Goal: Task Accomplishment & Management: Use online tool/utility

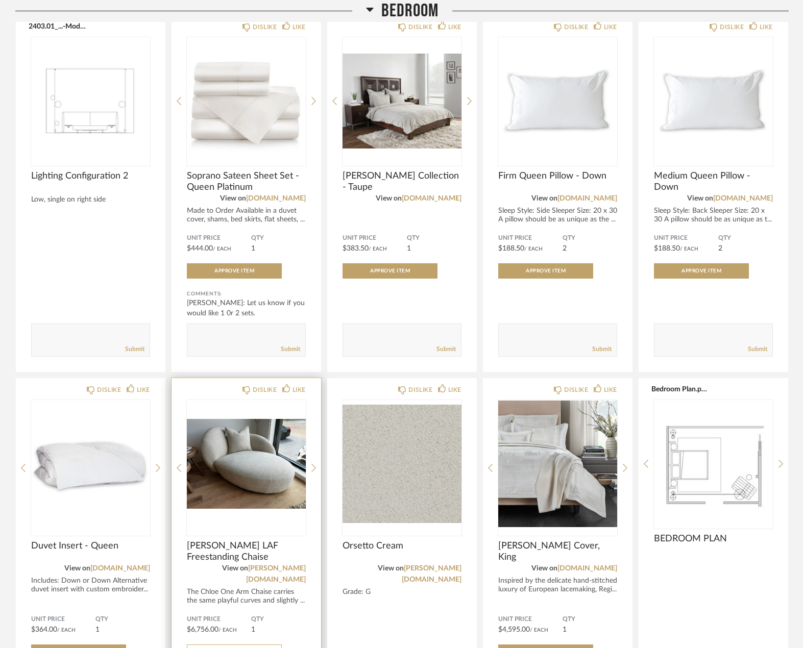
scroll to position [3056, 0]
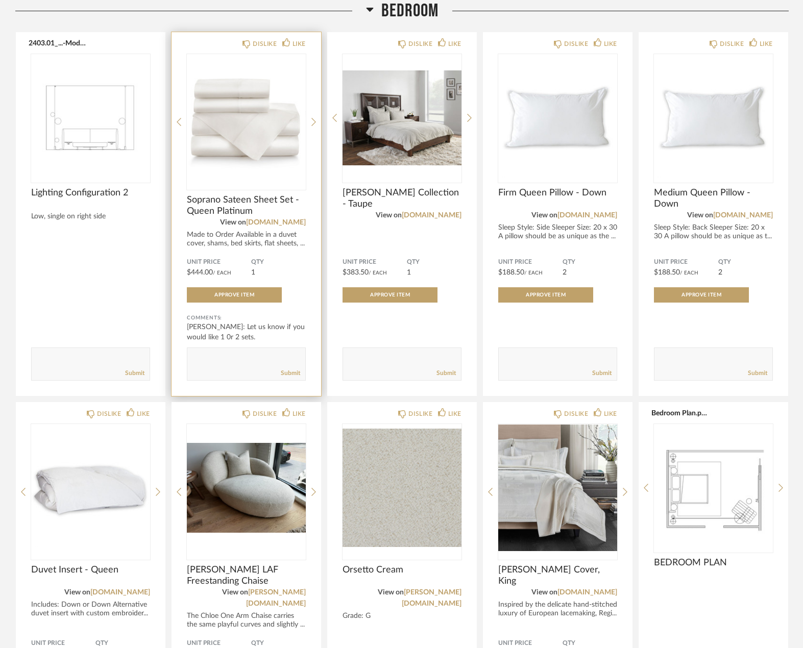
click at [240, 199] on span "Soprano Sateen Sheet Set - Queen Platinum" at bounding box center [246, 205] width 119 height 22
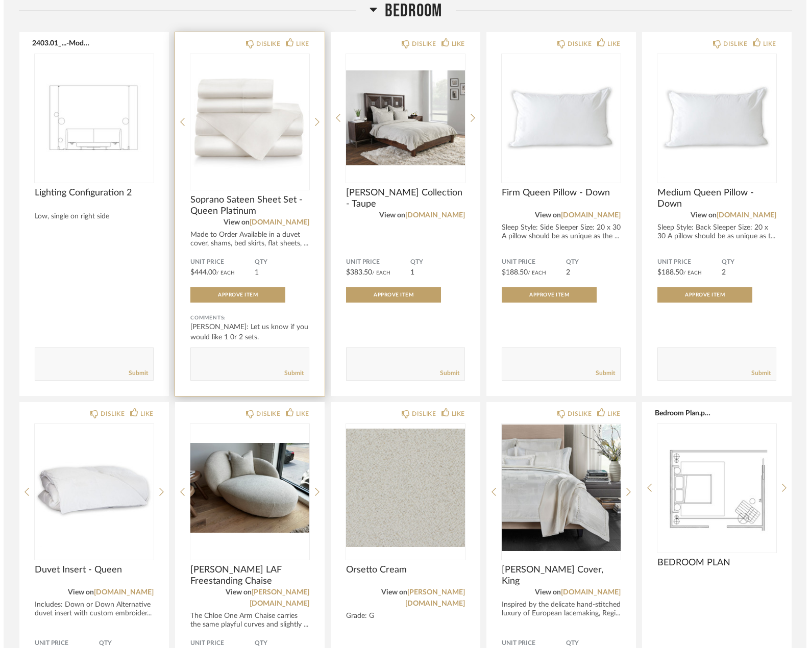
scroll to position [0, 0]
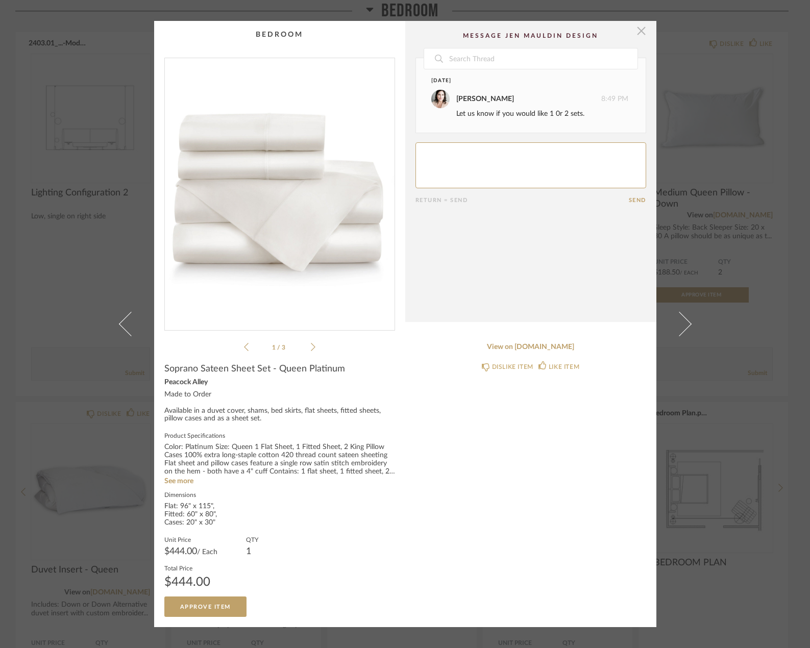
click at [636, 33] on span "button" at bounding box center [641, 31] width 20 height 20
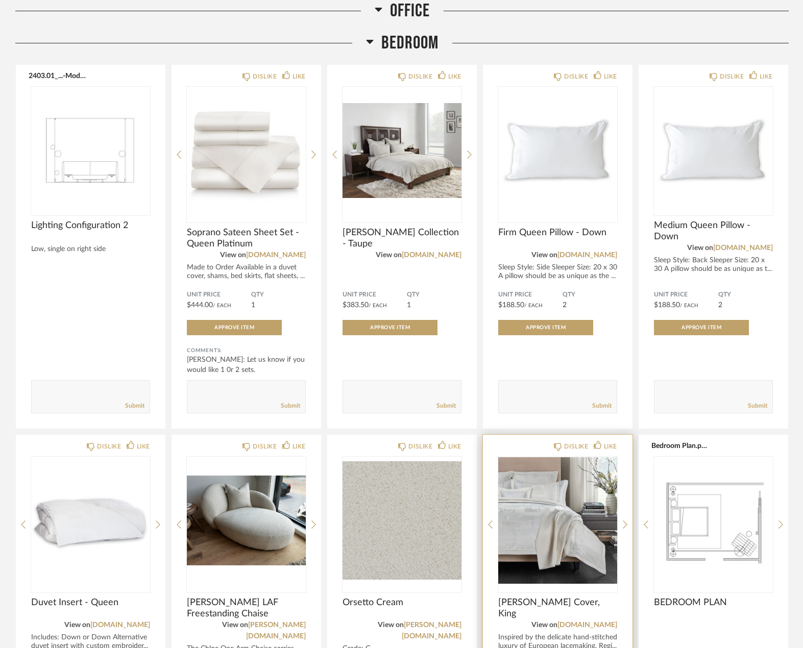
scroll to position [3005, 0]
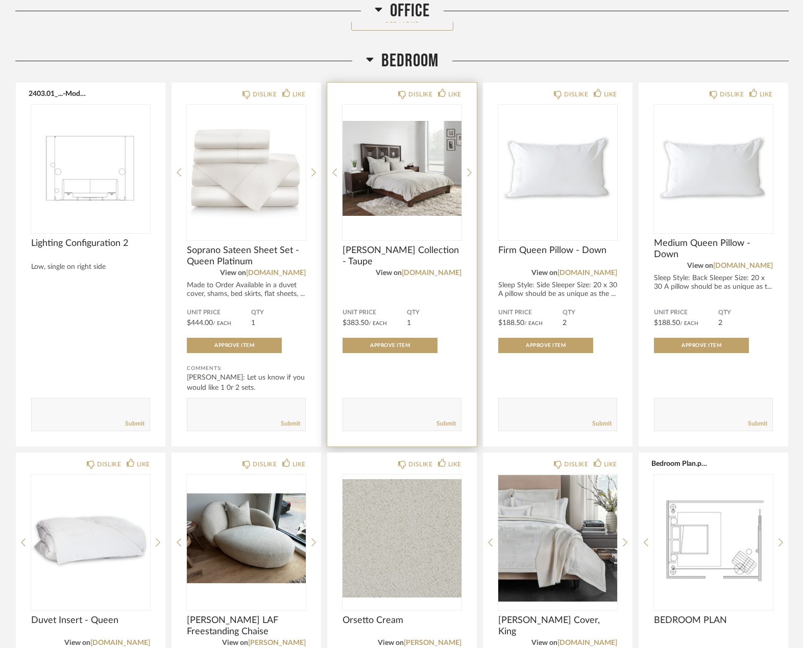
click at [413, 175] on img "0" at bounding box center [401, 169] width 119 height 128
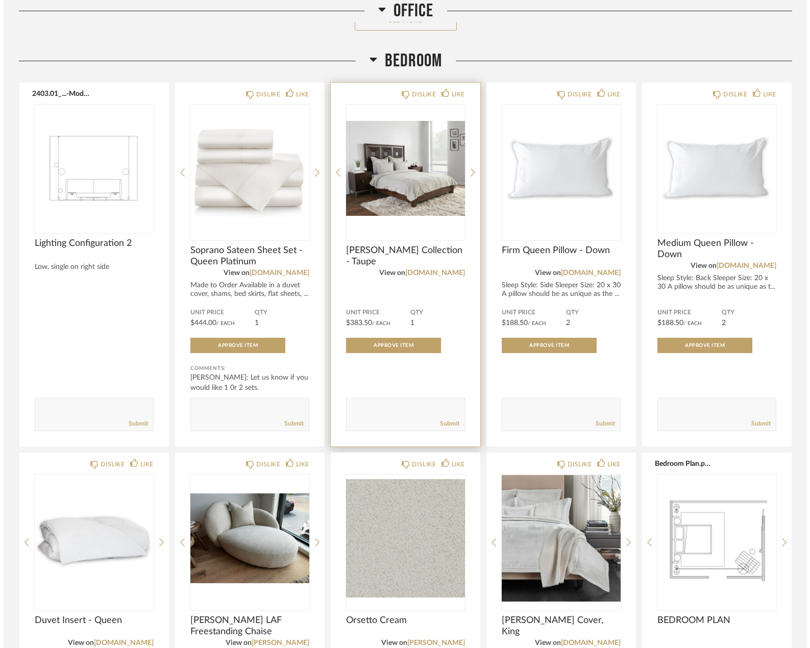
scroll to position [0, 0]
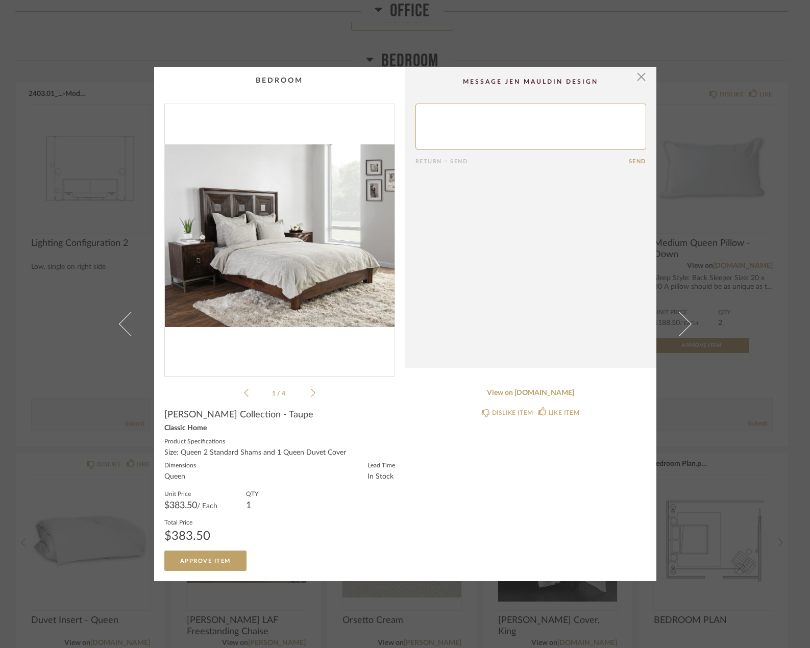
click at [311, 392] on icon at bounding box center [313, 392] width 5 height 9
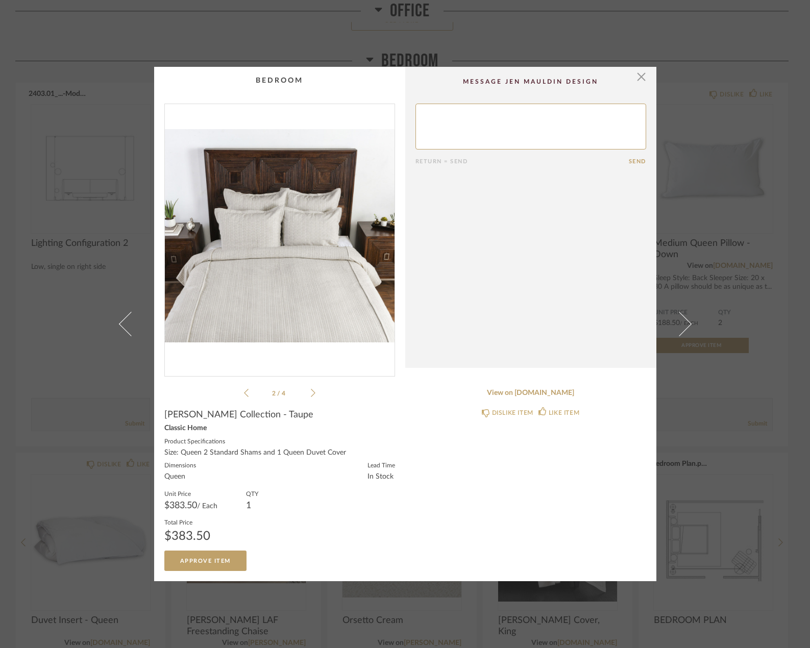
click at [311, 392] on icon at bounding box center [313, 392] width 5 height 9
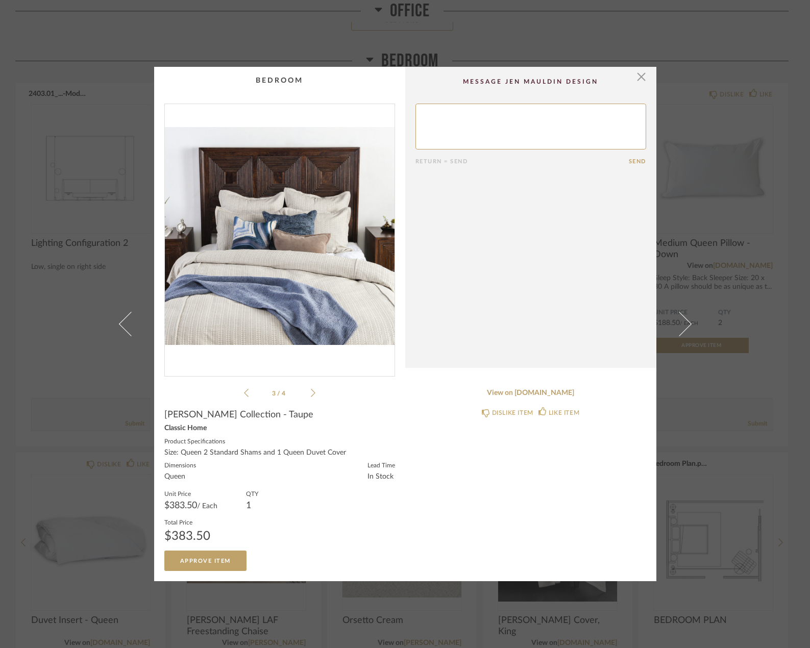
click at [311, 395] on icon at bounding box center [313, 392] width 5 height 9
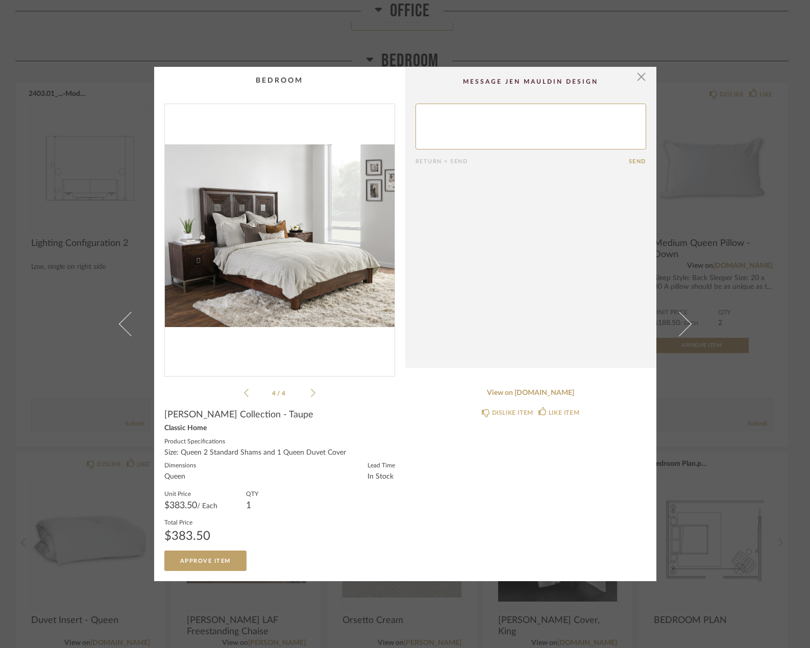
click at [244, 394] on icon at bounding box center [246, 392] width 5 height 9
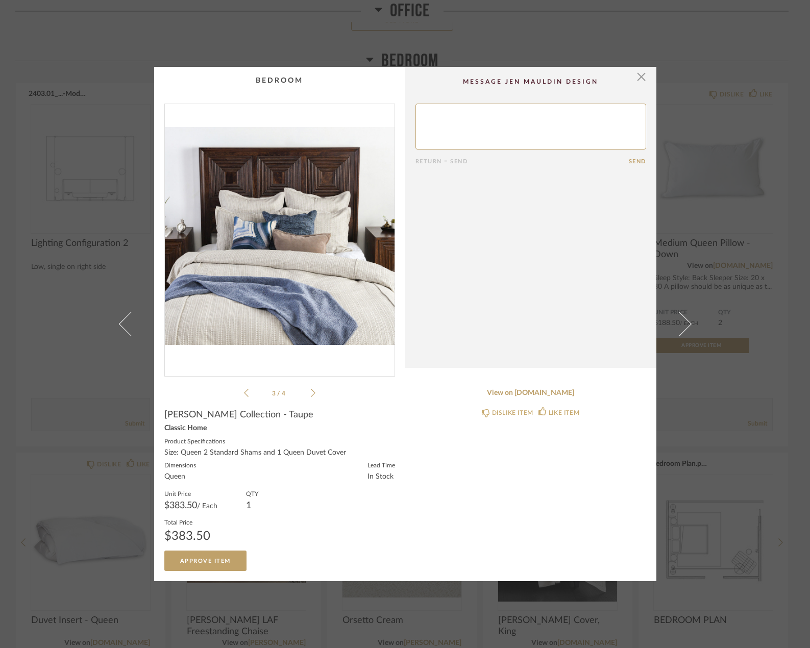
click at [244, 394] on icon at bounding box center [246, 392] width 5 height 9
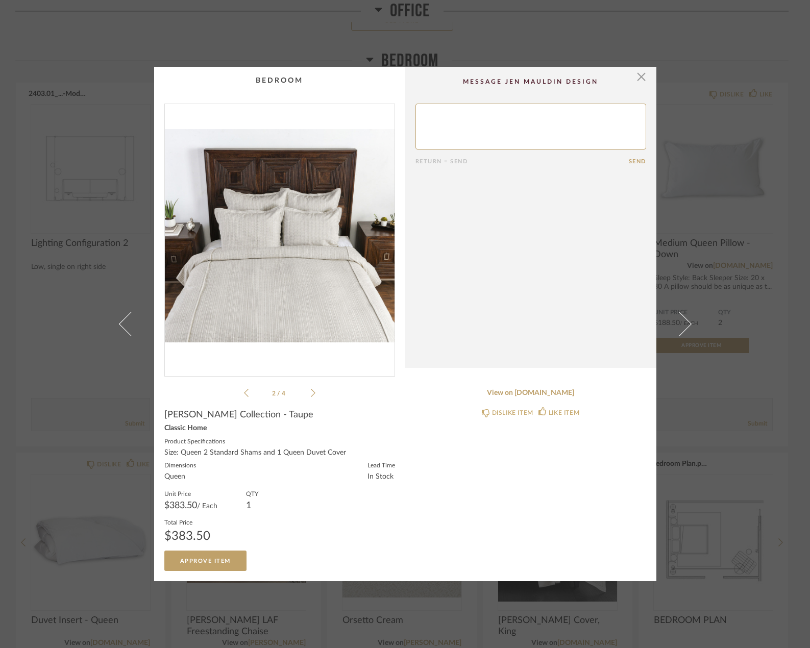
click at [244, 394] on icon at bounding box center [246, 392] width 5 height 9
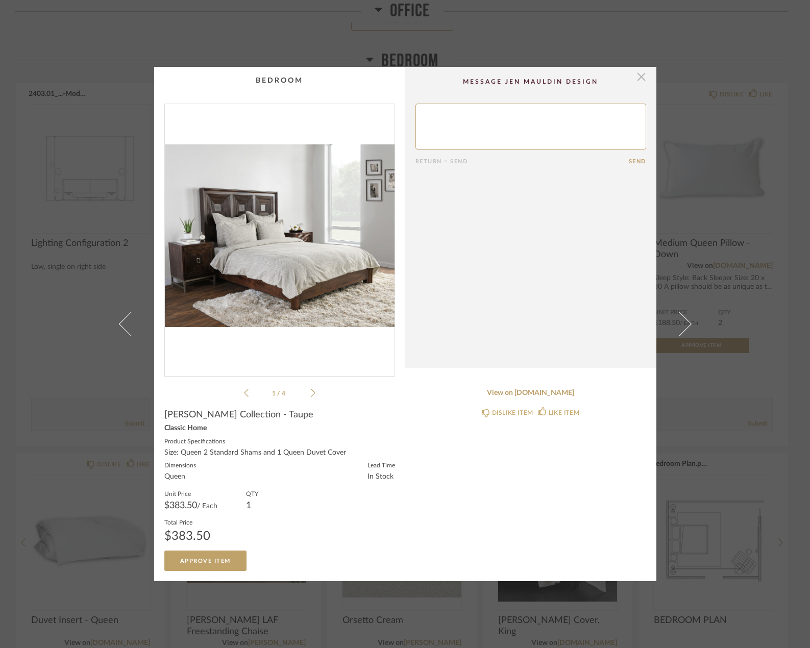
click at [634, 77] on span "button" at bounding box center [641, 77] width 20 height 20
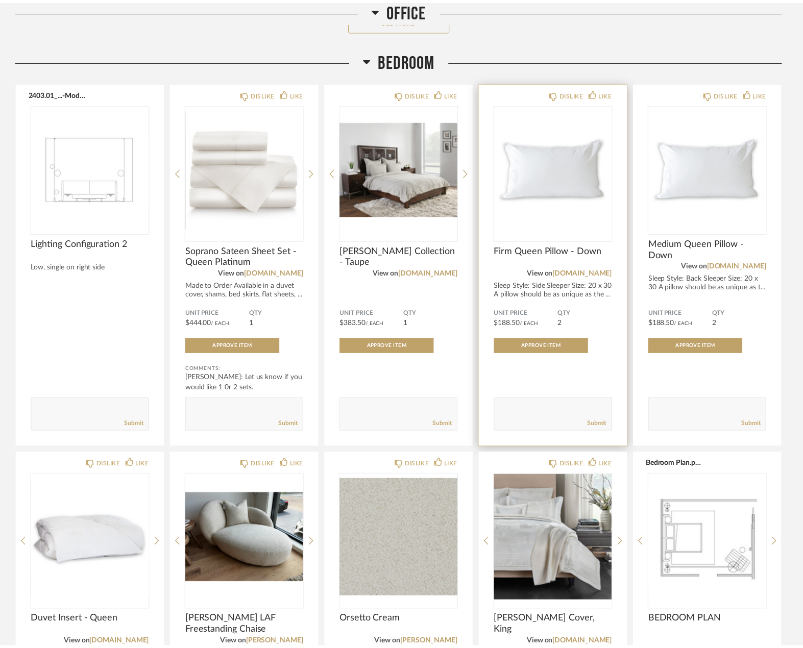
scroll to position [3005, 0]
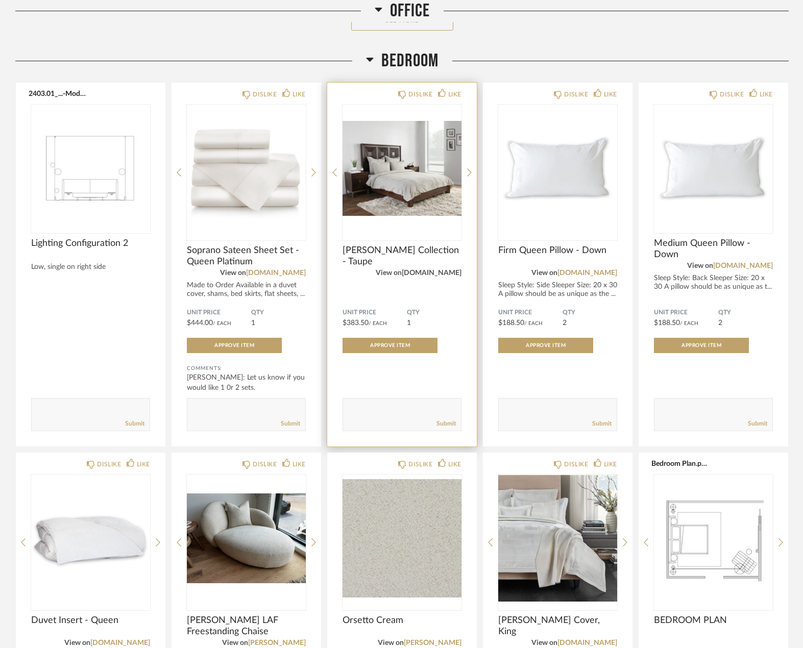
click at [430, 269] on link "[DOMAIN_NAME]" at bounding box center [432, 272] width 60 height 7
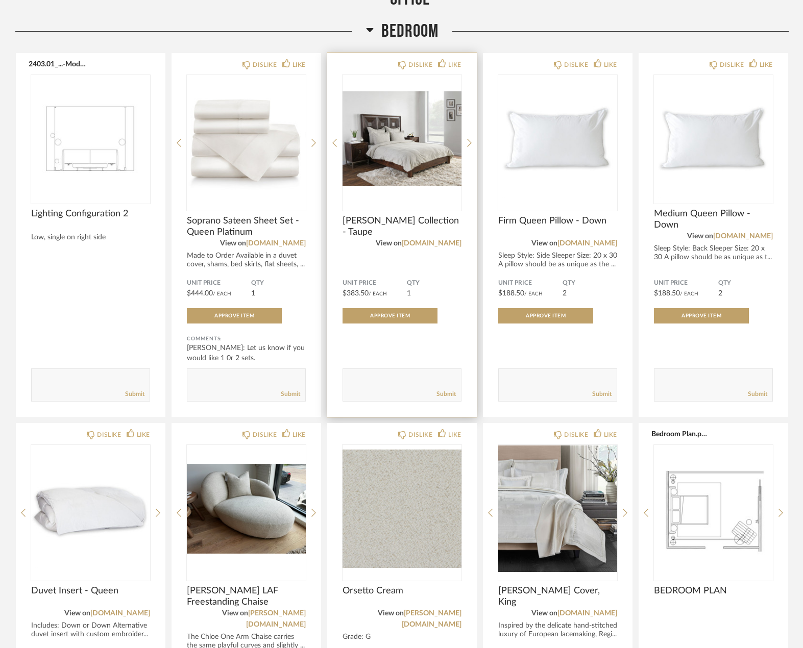
scroll to position [3055, 0]
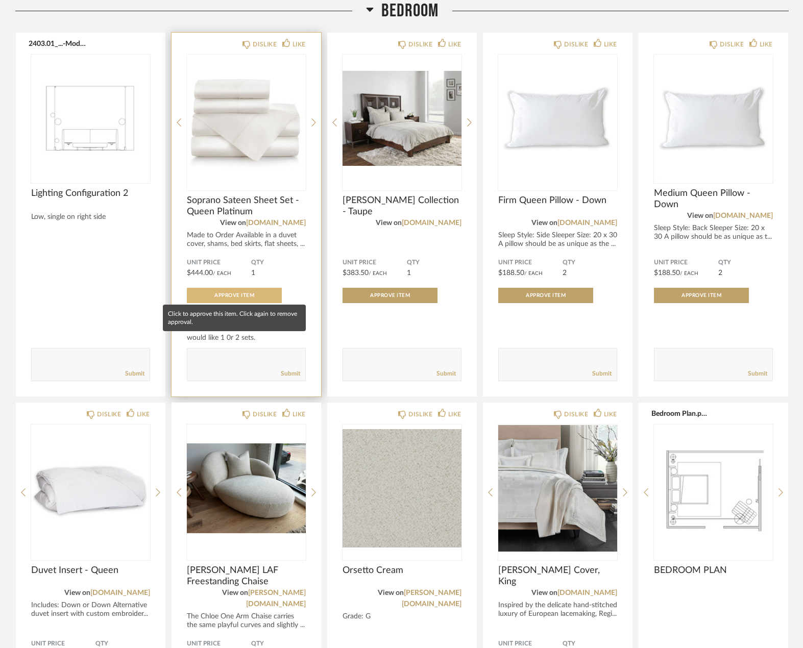
click at [252, 288] on button "Approve Item" at bounding box center [234, 295] width 95 height 15
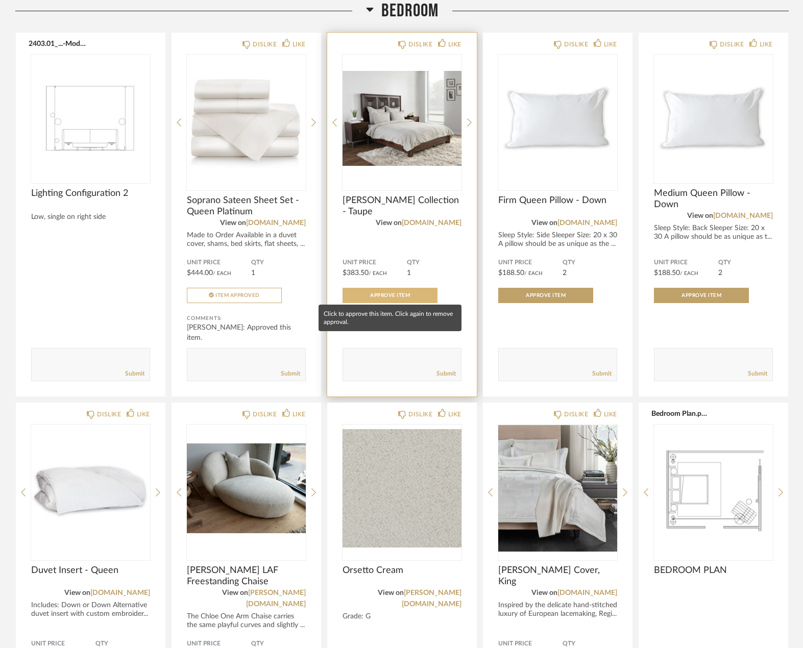
click at [384, 288] on button "Approve Item" at bounding box center [389, 295] width 95 height 15
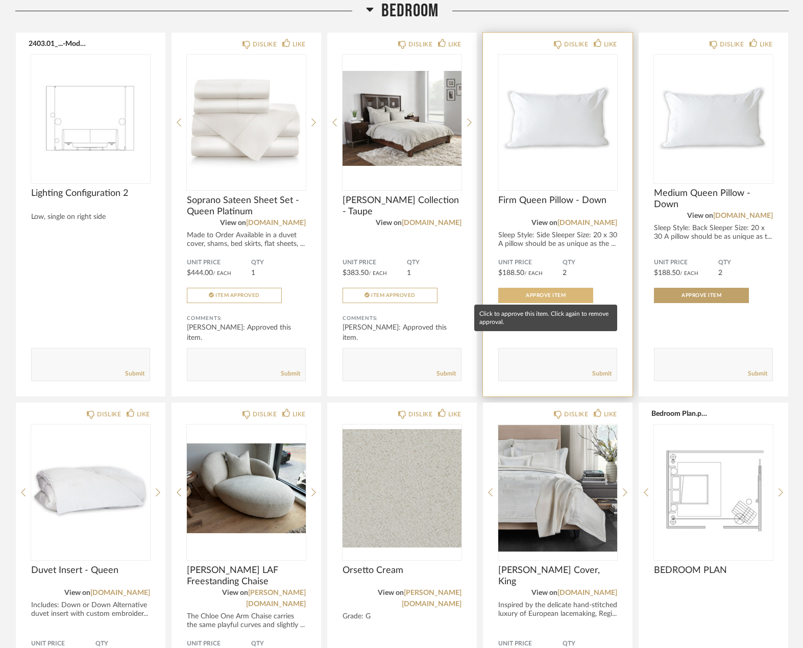
click at [551, 290] on button "Approve Item" at bounding box center [545, 295] width 95 height 15
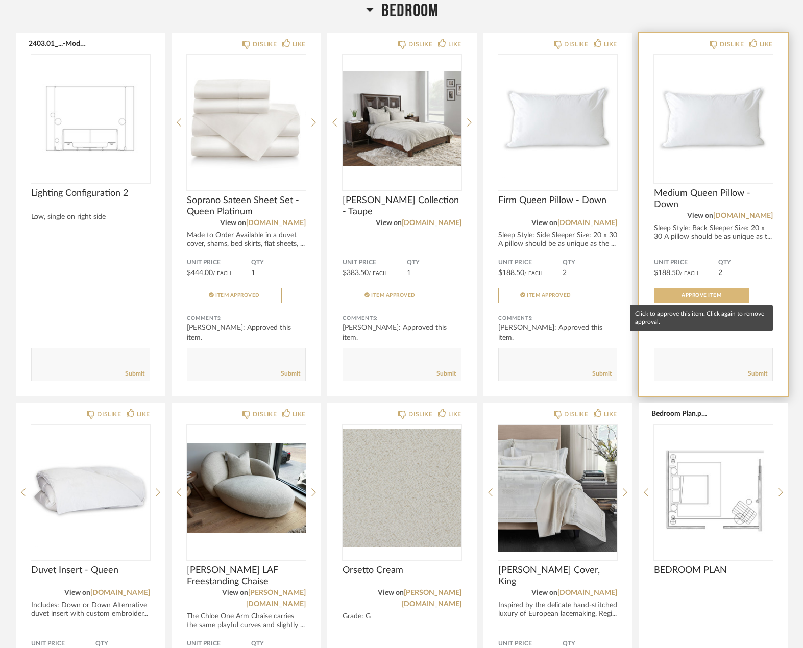
click at [707, 293] on span "Approve Item" at bounding box center [701, 295] width 40 height 5
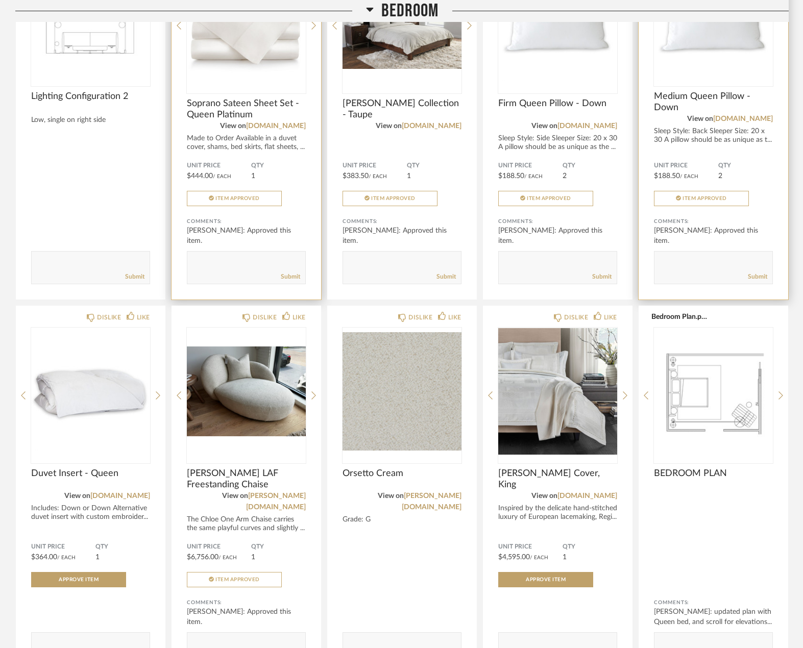
scroll to position [3157, 0]
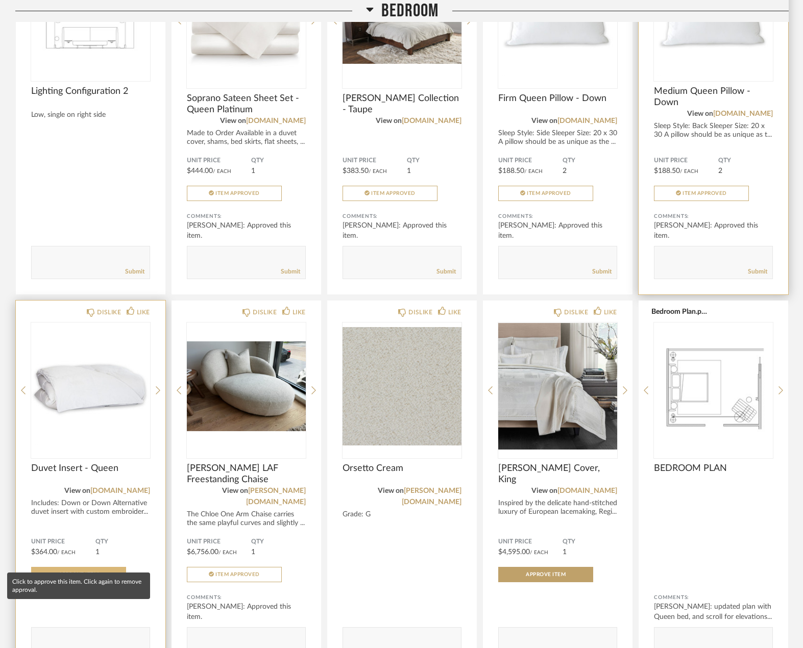
click at [57, 567] on button "Approve Item" at bounding box center [78, 574] width 95 height 15
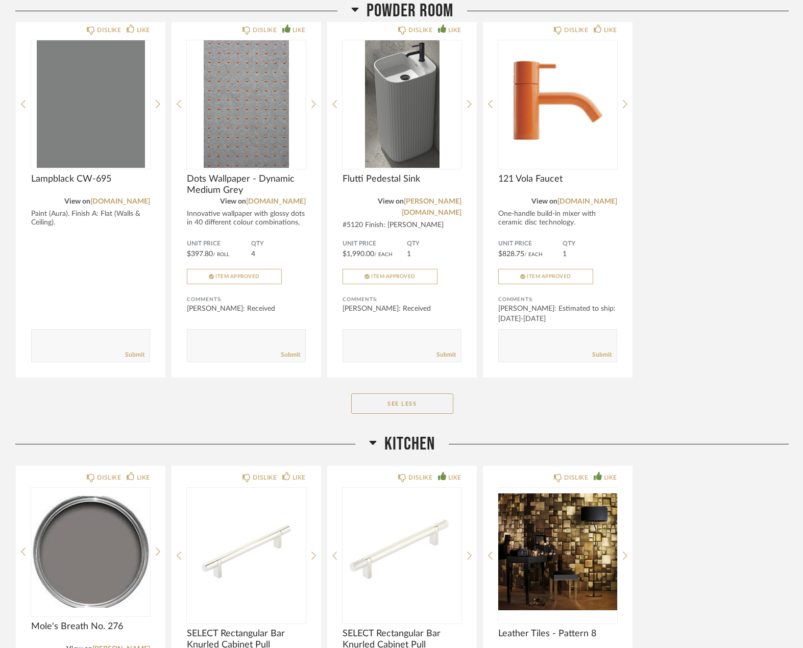
scroll to position [1291, 0]
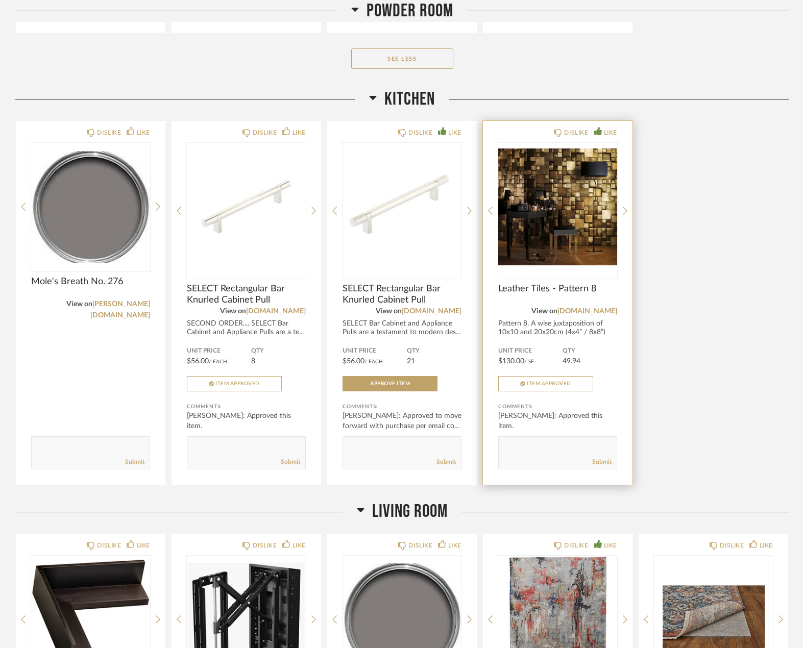
click at [506, 285] on span "Leather Tiles - Pattern 8" at bounding box center [557, 288] width 119 height 11
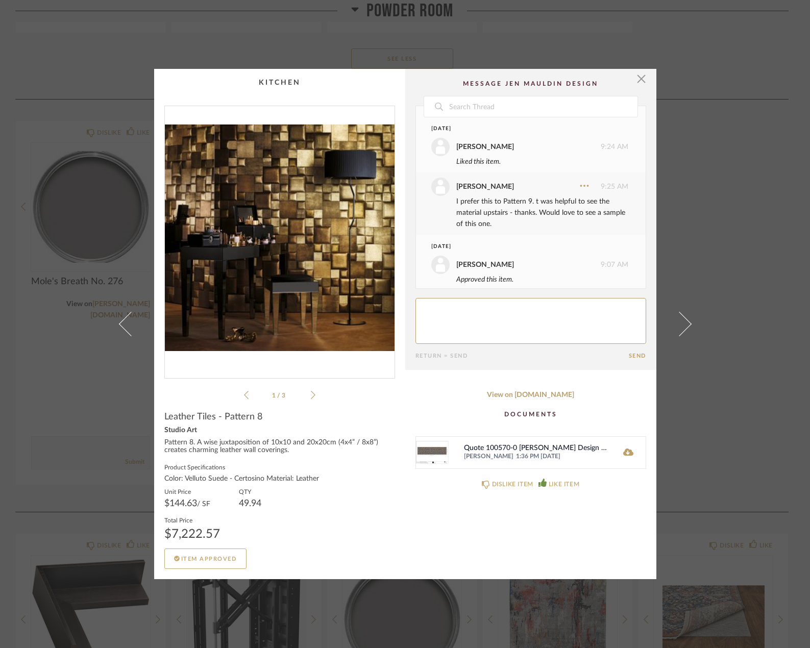
scroll to position [217, 0]
